Goal: Use online tool/utility: Utilize a website feature to perform a specific function

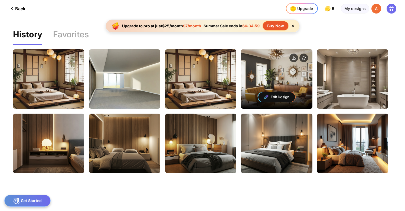
click at [265, 95] on img at bounding box center [265, 96] width 5 height 5
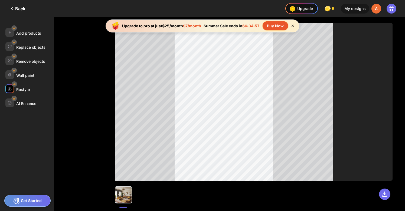
click at [24, 98] on div "Restyle" at bounding box center [29, 102] width 49 height 9
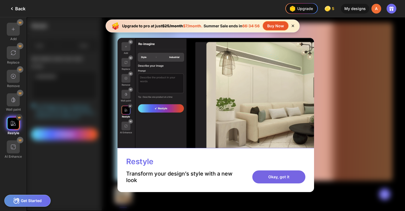
click at [273, 182] on div "Okay, got it" at bounding box center [278, 176] width 53 height 13
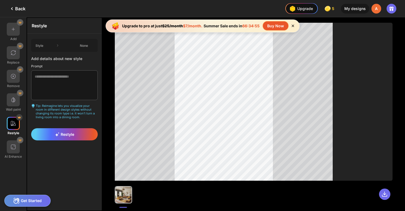
click at [63, 52] on div "Style None Add details about new style Prompt Tip: Reimagine lets you visualize…" at bounding box center [64, 79] width 74 height 91
click at [63, 51] on div "Style None" at bounding box center [64, 45] width 67 height 13
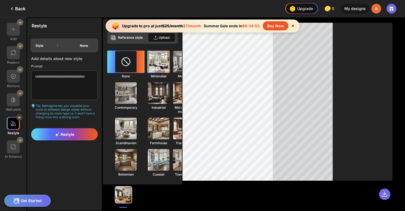
click at [147, 67] on img at bounding box center [159, 62] width 24 height 24
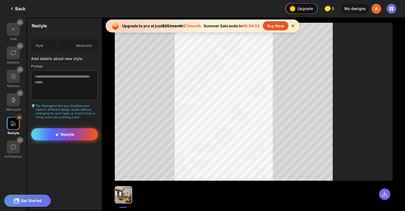
click at [71, 136] on div "Restyle" at bounding box center [64, 134] width 67 height 12
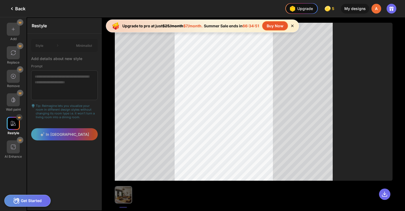
click at [293, 26] on icon at bounding box center [292, 26] width 5 height 5
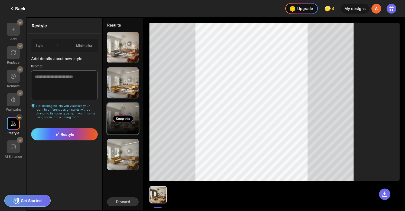
click at [127, 117] on div "Keep this" at bounding box center [123, 118] width 20 height 7
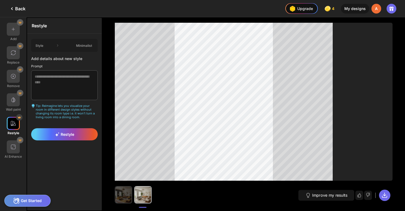
click at [126, 194] on img at bounding box center [123, 195] width 16 height 16
click at [140, 194] on img at bounding box center [143, 195] width 16 height 16
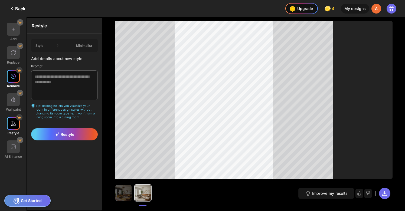
click at [17, 80] on div at bounding box center [13, 76] width 13 height 13
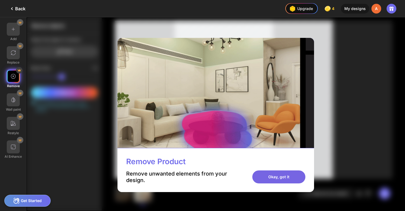
click at [265, 174] on div "Okay, got it" at bounding box center [278, 176] width 53 height 13
